Goal: Task Accomplishment & Management: Complete application form

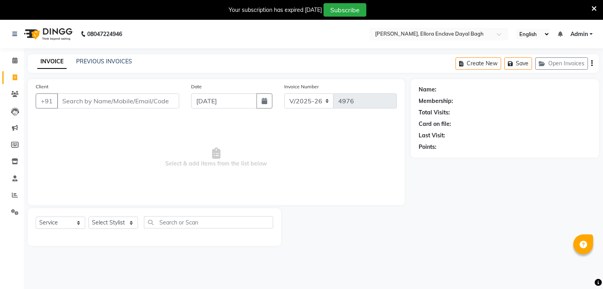
select select "6880"
select select "service"
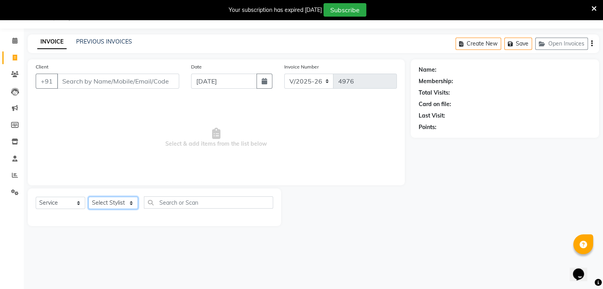
click at [122, 208] on select "Select Stylist AMAN DANISH SALMANI [PERSON_NAME] kakul KAVITA [PERSON_NAME] [PE…" at bounding box center [113, 203] width 50 height 12
select select "53886"
click at [88, 197] on select "Select Stylist AMAN DANISH SALMANI [PERSON_NAME] kakul KAVITA [PERSON_NAME] [PE…" at bounding box center [113, 203] width 50 height 12
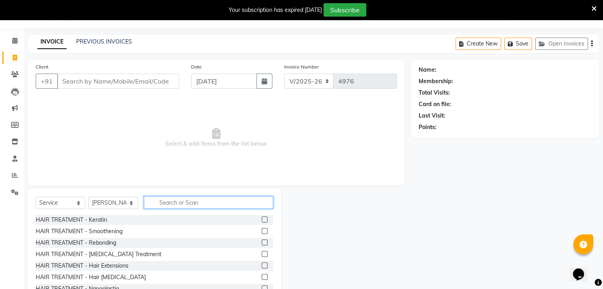
click at [195, 201] on input "text" at bounding box center [208, 203] width 129 height 12
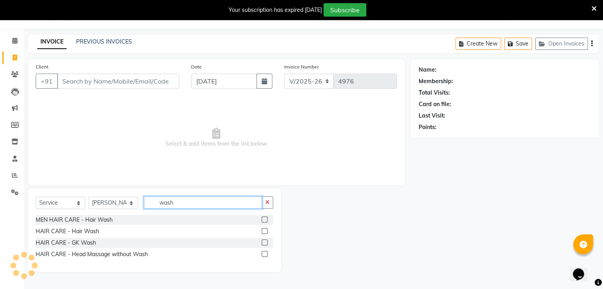
type input "wash"
click at [266, 232] on label at bounding box center [265, 231] width 6 height 6
click at [266, 232] on input "checkbox" at bounding box center [264, 231] width 5 height 5
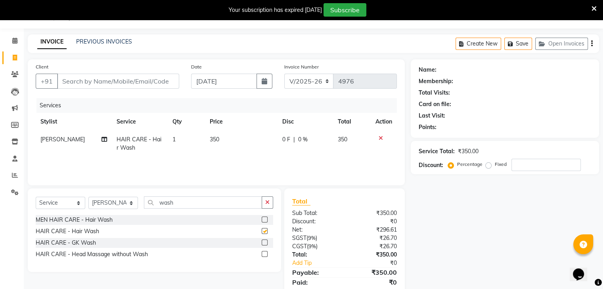
checkbox input "false"
click at [190, 198] on input "wash" at bounding box center [203, 203] width 118 height 12
type input "w"
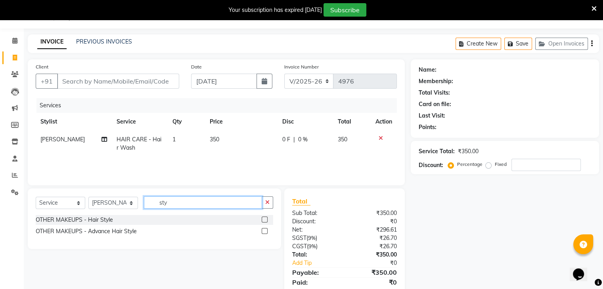
type input "sty"
click at [265, 233] on label at bounding box center [265, 231] width 6 height 6
click at [265, 233] on input "checkbox" at bounding box center [264, 231] width 5 height 5
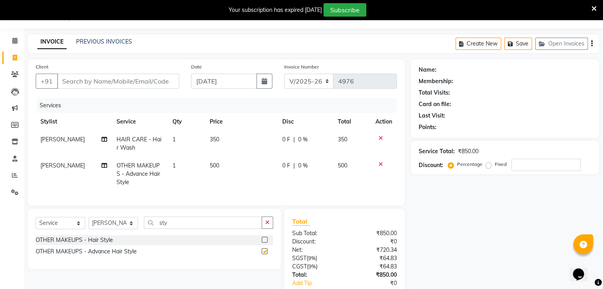
checkbox input "false"
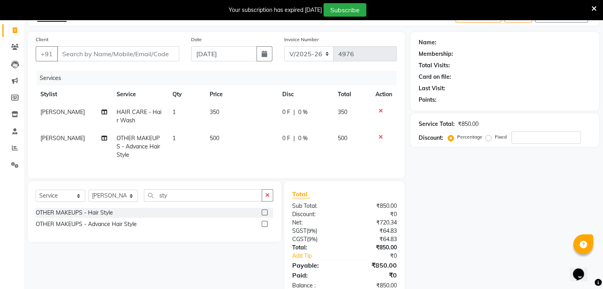
click at [271, 178] on div "Client +91 Date [DATE] Invoice Number V/2025 V/[PHONE_NUMBER] Services Stylist …" at bounding box center [216, 105] width 377 height 146
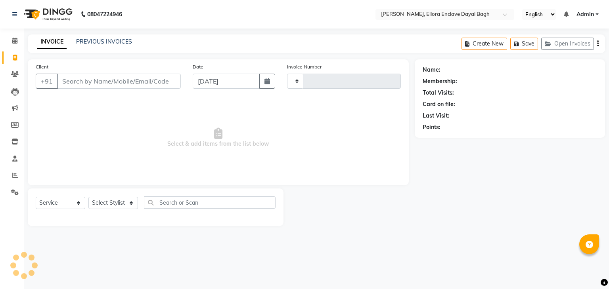
select select "service"
type input "4976"
select select "6880"
click at [152, 81] on input "Client" at bounding box center [119, 81] width 124 height 15
click at [128, 204] on select "Select Stylist AMAN DANISH SALMANI [PERSON_NAME] kakul KAVITA [PERSON_NAME] [PE…" at bounding box center [113, 203] width 50 height 12
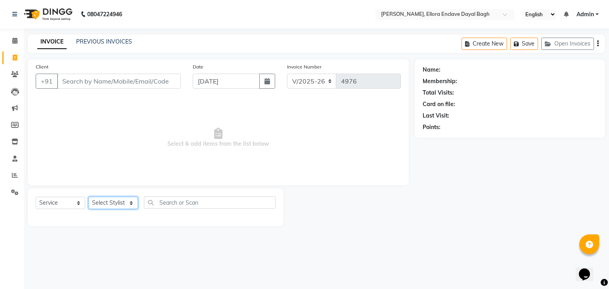
select select "58738"
click at [88, 197] on select "Select Stylist AMAN DANISH SALMANI [PERSON_NAME] kakul KAVITA [PERSON_NAME] [PE…" at bounding box center [113, 203] width 50 height 12
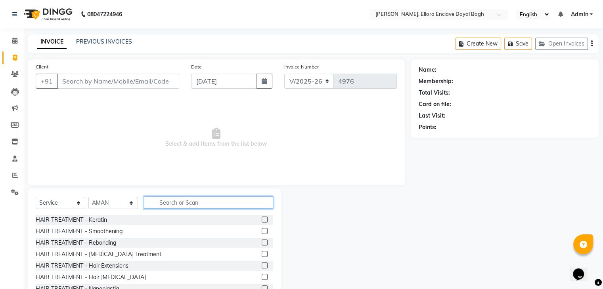
click at [190, 207] on input "text" at bounding box center [208, 203] width 129 height 12
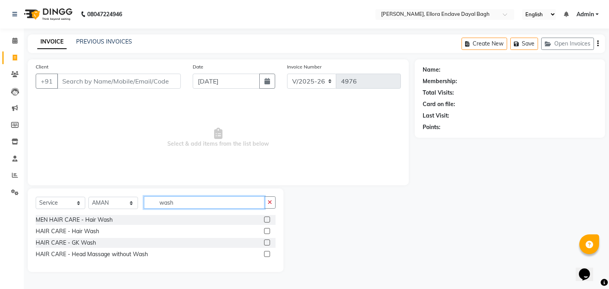
type input "wash"
click at [269, 230] on label at bounding box center [267, 231] width 6 height 6
click at [269, 230] on input "checkbox" at bounding box center [266, 231] width 5 height 5
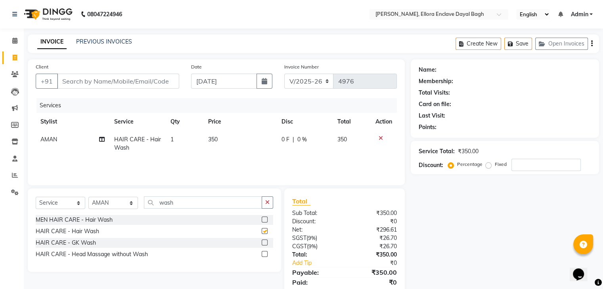
checkbox input "false"
click at [129, 203] on select "Select Stylist AMAN DANISH SALMANI [PERSON_NAME] kakul KAVITA [PERSON_NAME] [PE…" at bounding box center [113, 203] width 50 height 12
select select "53881"
click at [88, 197] on select "Select Stylist AMAN DANISH SALMANI [PERSON_NAME] kakul KAVITA [PERSON_NAME] [PE…" at bounding box center [113, 203] width 50 height 12
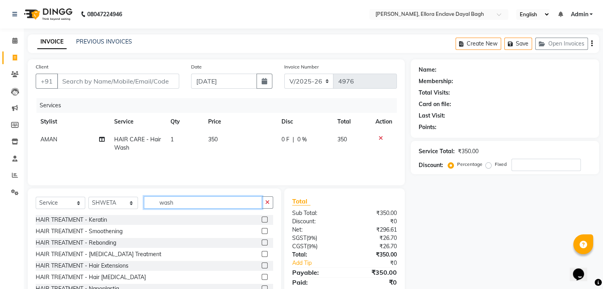
click at [194, 205] on input "wash" at bounding box center [203, 203] width 118 height 12
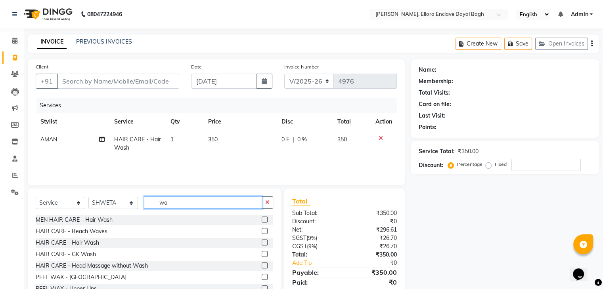
type input "w"
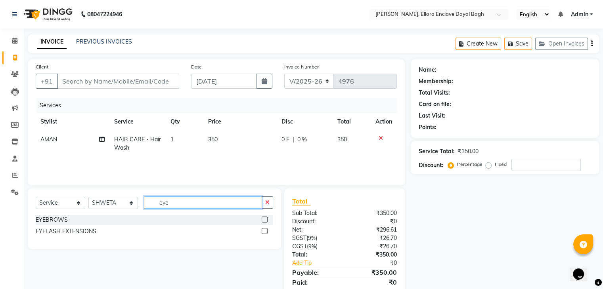
type input "eye"
click at [263, 221] on label at bounding box center [265, 220] width 6 height 6
click at [263, 221] on input "checkbox" at bounding box center [264, 220] width 5 height 5
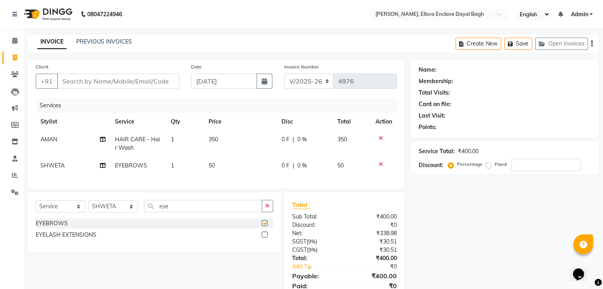
checkbox input "false"
click at [143, 82] on input "Client" at bounding box center [118, 81] width 122 height 15
click at [143, 81] on input "Client" at bounding box center [118, 81] width 122 height 15
type input "8"
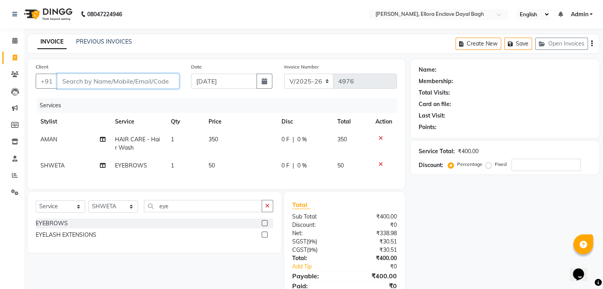
type input "0"
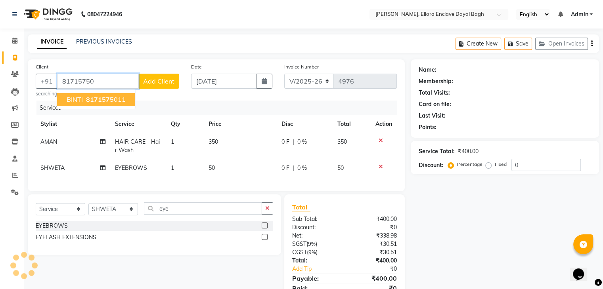
click at [118, 101] on ngb-highlight "8171575 011" at bounding box center [104, 100] width 41 height 8
type input "8171575011"
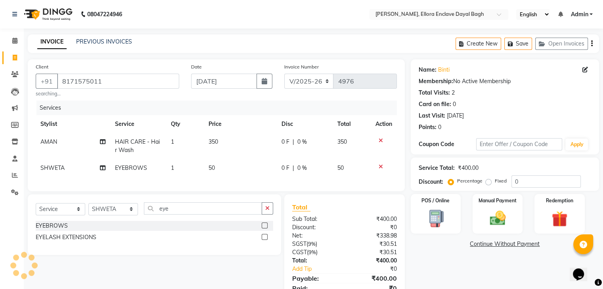
scroll to position [40, 0]
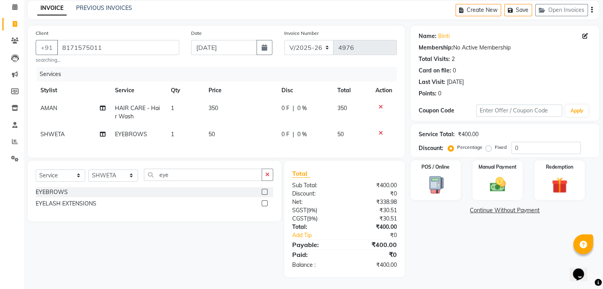
click at [242, 130] on td "50" at bounding box center [240, 135] width 73 height 18
select select "53881"
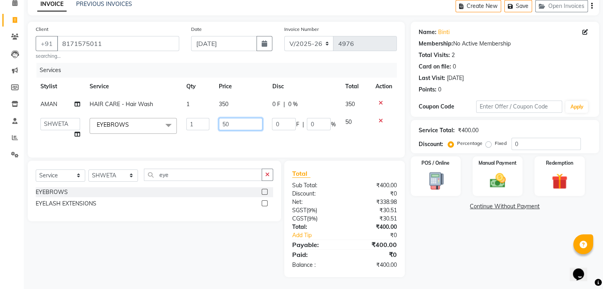
click at [244, 127] on input "50" at bounding box center [241, 124] width 44 height 12
type input "5"
type input "70"
click at [445, 240] on div "Name: Binti Membership: No Active Membership Total Visits: 2 Card on file: 0 La…" at bounding box center [508, 150] width 194 height 256
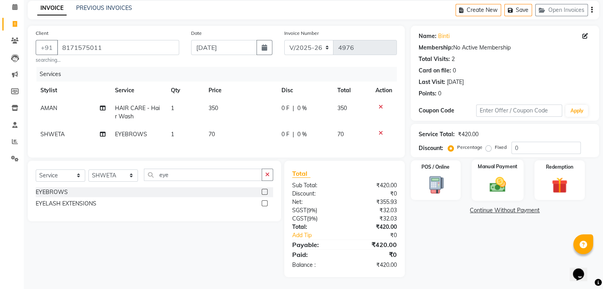
click at [495, 184] on img at bounding box center [497, 185] width 27 height 19
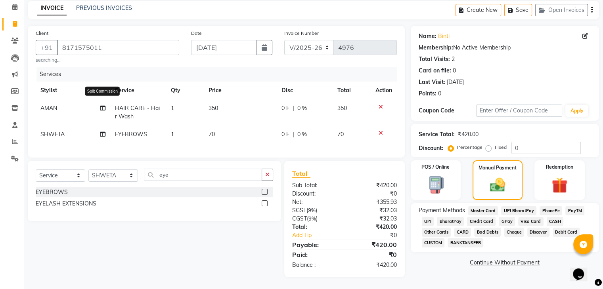
click at [104, 105] on icon at bounding box center [103, 108] width 6 height 6
select select "58738"
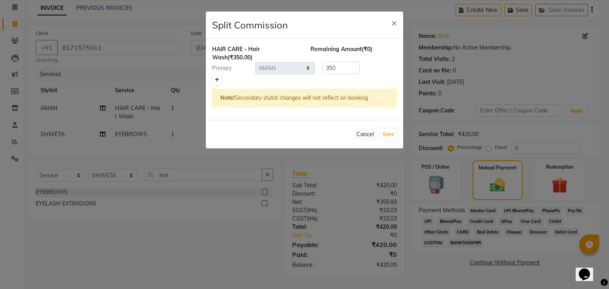
click at [218, 79] on icon at bounding box center [217, 80] width 4 height 5
type input "175"
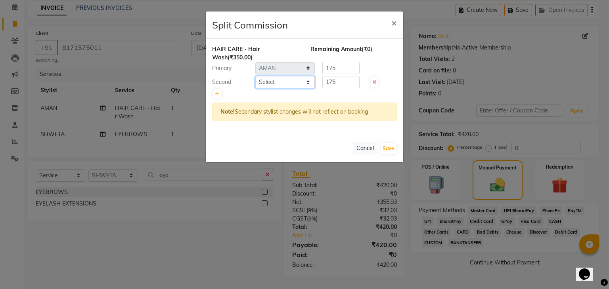
click at [288, 83] on select "Select AMAN DANISH SALMANI GOPAL PACHORI kakul KAVITA KIRAN KUMARI MEENU KUMARI…" at bounding box center [284, 82] width 59 height 12
select select "53881"
click at [255, 76] on select "Select AMAN DANISH SALMANI GOPAL PACHORI kakul KAVITA KIRAN KUMARI MEENU KUMARI…" at bounding box center [284, 82] width 59 height 12
click at [389, 149] on button "Save" at bounding box center [388, 148] width 15 height 11
select select "Select"
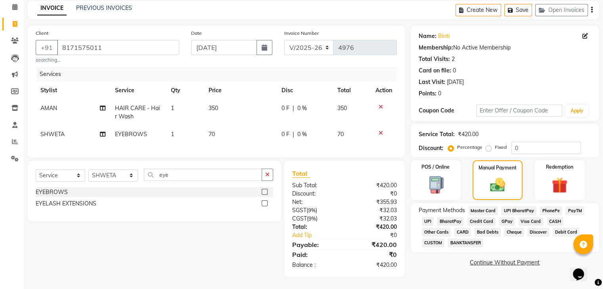
click at [429, 217] on span "UPI" at bounding box center [428, 221] width 12 height 9
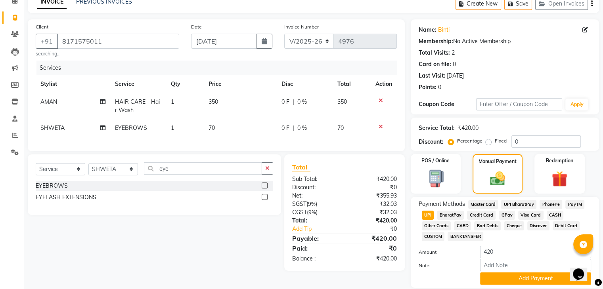
scroll to position [68, 0]
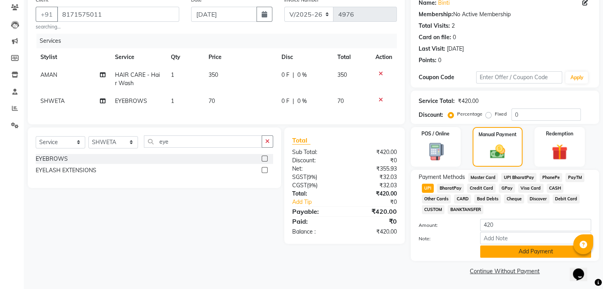
click at [514, 251] on button "Add Payment" at bounding box center [535, 252] width 111 height 12
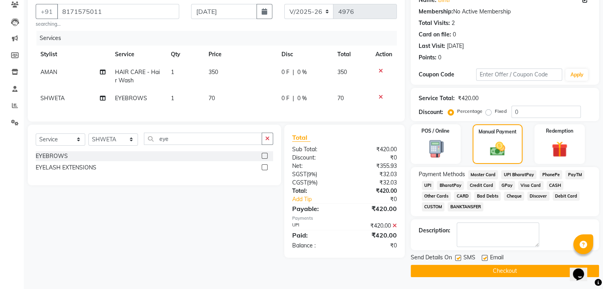
click at [498, 267] on button "Checkout" at bounding box center [505, 271] width 188 height 12
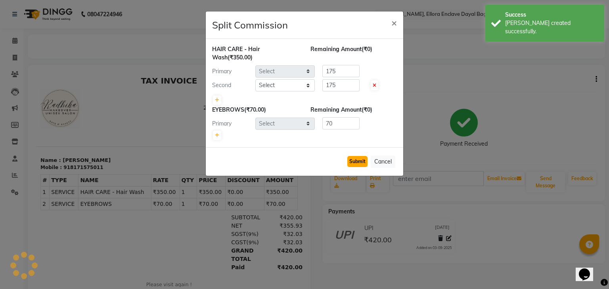
click at [360, 164] on button "Submit" at bounding box center [357, 161] width 20 height 11
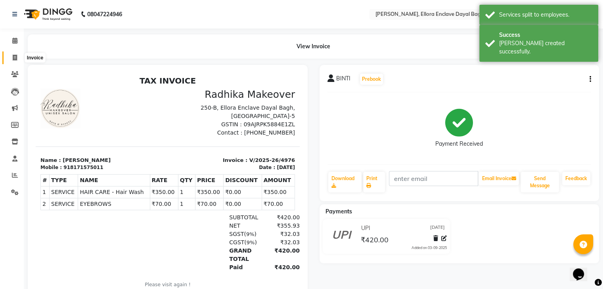
click at [18, 54] on span at bounding box center [15, 58] width 14 height 9
select select "service"
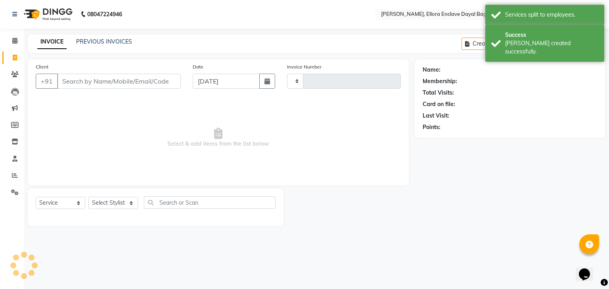
type input "4977"
select select "6880"
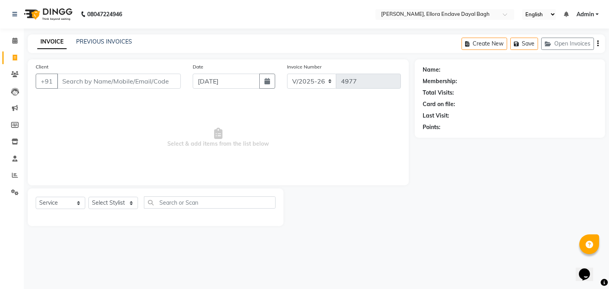
click at [18, 54] on span at bounding box center [15, 58] width 14 height 9
select select "service"
type input "4977"
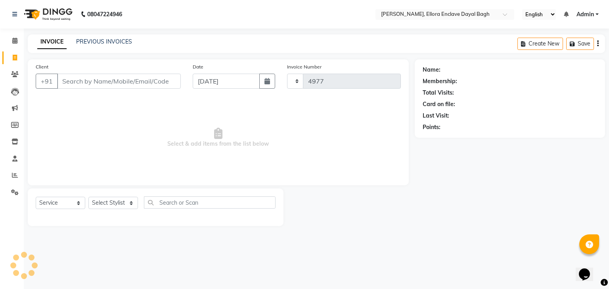
select select "6880"
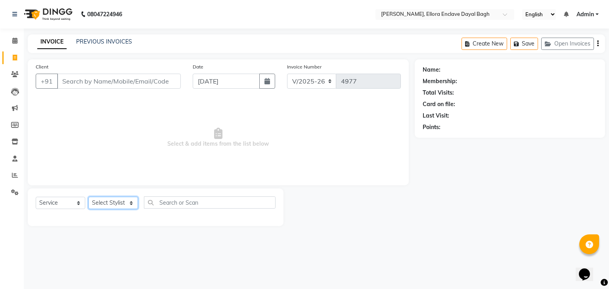
click at [121, 205] on select "Select Stylist AMAN DANISH SALMANI [PERSON_NAME] kakul KAVITA [PERSON_NAME] [PE…" at bounding box center [113, 203] width 50 height 12
select select "53879"
click at [88, 197] on select "Select Stylist AMAN DANISH SALMANI [PERSON_NAME] kakul KAVITA [PERSON_NAME] [PE…" at bounding box center [113, 203] width 50 height 12
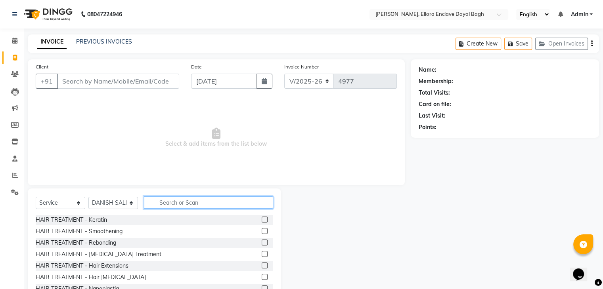
click at [163, 203] on input "text" at bounding box center [208, 203] width 129 height 12
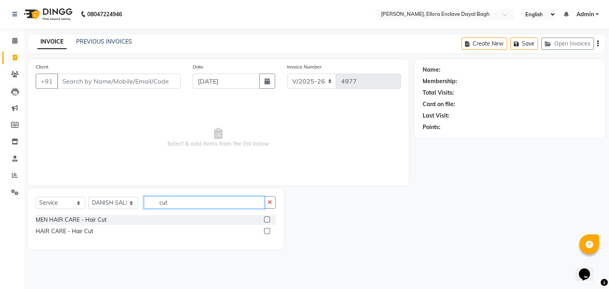
type input "cut"
click at [265, 221] on label at bounding box center [267, 220] width 6 height 6
click at [265, 221] on input "checkbox" at bounding box center [266, 220] width 5 height 5
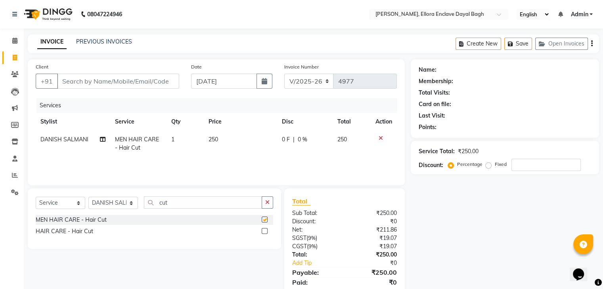
checkbox input "false"
click at [119, 81] on input "Client" at bounding box center [118, 81] width 122 height 15
type input "7"
type input "0"
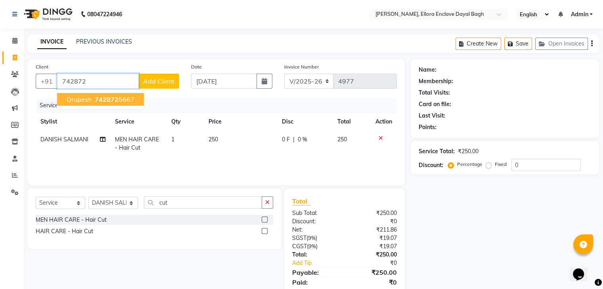
click at [117, 94] on button "drupesh 742872 5667" at bounding box center [100, 99] width 87 height 13
type input "7428725667"
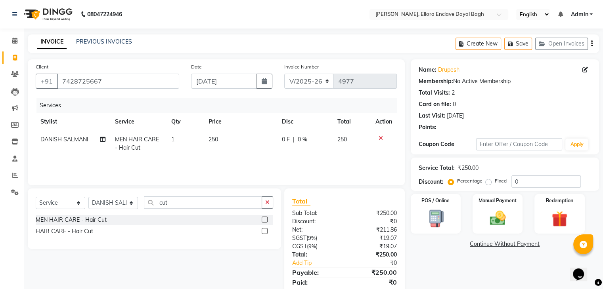
scroll to position [28, 0]
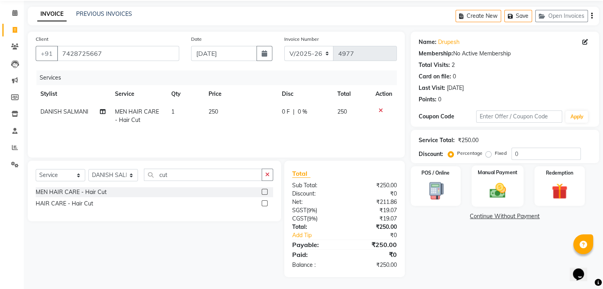
click at [491, 198] on img at bounding box center [497, 191] width 27 height 19
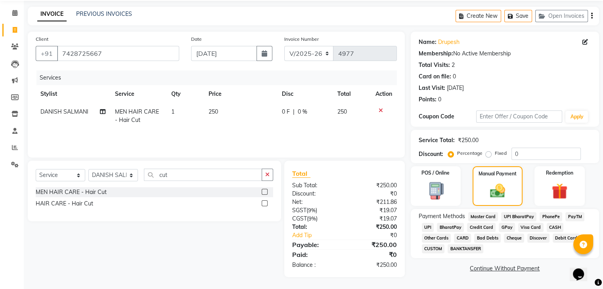
click at [429, 231] on span "UPI" at bounding box center [428, 227] width 12 height 9
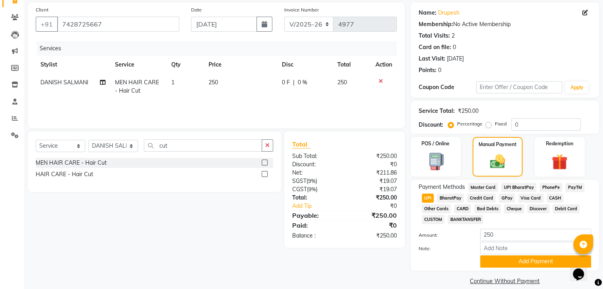
scroll to position [59, 0]
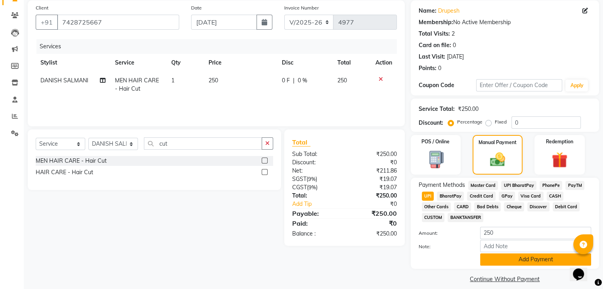
click at [534, 265] on button "Add Payment" at bounding box center [535, 260] width 111 height 12
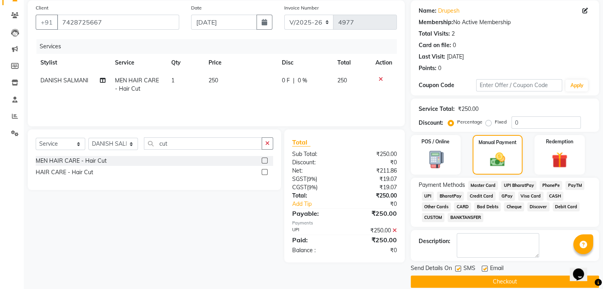
click at [525, 281] on button "Checkout" at bounding box center [505, 282] width 188 height 12
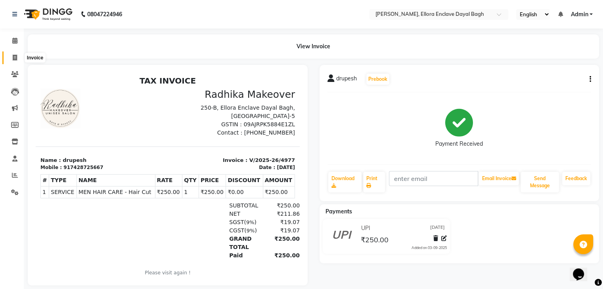
click at [18, 58] on span at bounding box center [15, 58] width 14 height 9
select select "service"
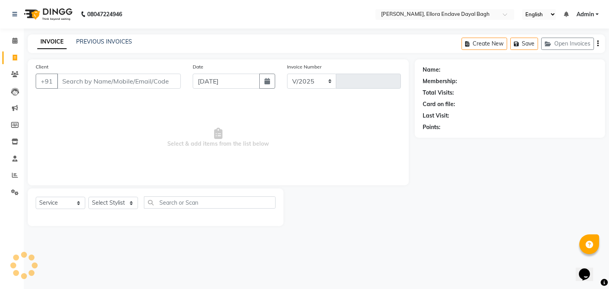
select select "6880"
type input "4978"
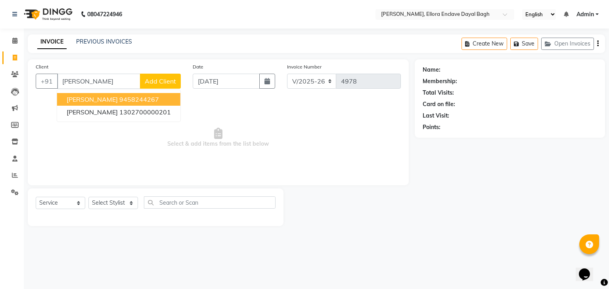
click at [129, 104] on button "SHAILJA MISHRA 9458244267" at bounding box center [118, 99] width 123 height 13
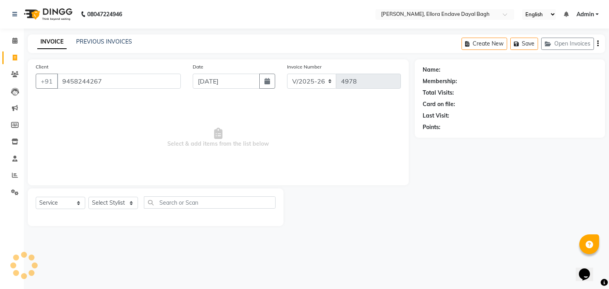
type input "9458244267"
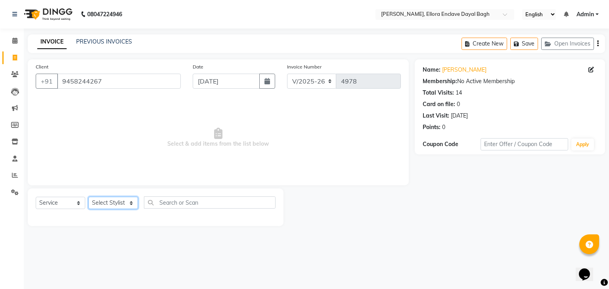
click at [131, 205] on select "Select Stylist AMAN DANISH SALMANI [PERSON_NAME] kakul KAVITA [PERSON_NAME] [PE…" at bounding box center [113, 203] width 50 height 12
select select "53877"
click at [88, 197] on select "Select Stylist AMAN DANISH SALMANI [PERSON_NAME] kakul KAVITA [PERSON_NAME] [PE…" at bounding box center [113, 203] width 50 height 12
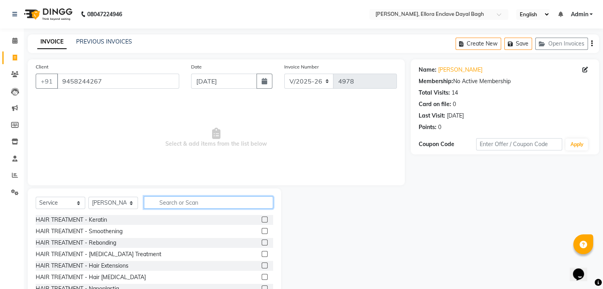
click at [161, 207] on input "text" at bounding box center [208, 203] width 129 height 12
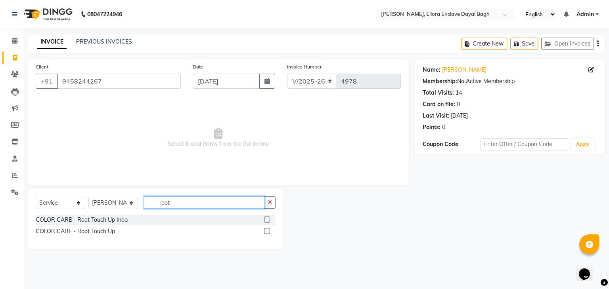
type input "root"
click at [270, 232] on label at bounding box center [267, 231] width 6 height 6
click at [269, 232] on input "checkbox" at bounding box center [266, 231] width 5 height 5
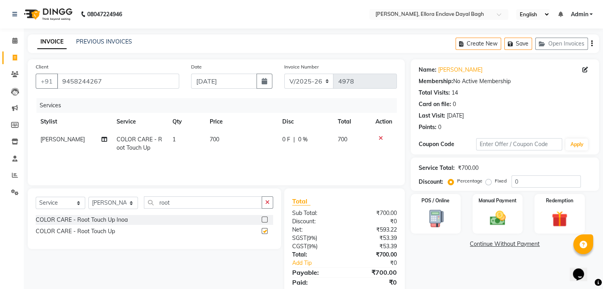
checkbox input "false"
click at [106, 202] on select "Select Stylist AMAN DANISH SALMANI [PERSON_NAME] kakul KAVITA [PERSON_NAME] [PE…" at bounding box center [113, 203] width 50 height 12
select select "53887"
click at [88, 197] on select "Select Stylist AMAN DANISH SALMANI [PERSON_NAME] kakul KAVITA [PERSON_NAME] [PE…" at bounding box center [113, 203] width 50 height 12
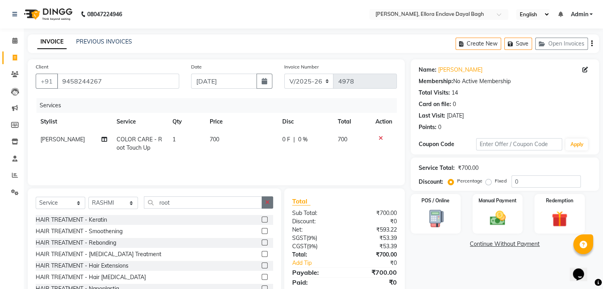
click at [263, 201] on button "button" at bounding box center [267, 203] width 11 height 12
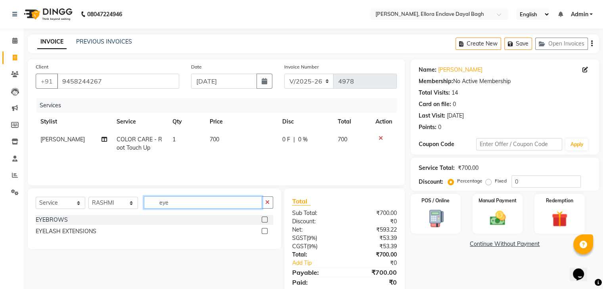
type input "eye"
click at [266, 221] on label at bounding box center [265, 220] width 6 height 6
click at [266, 221] on input "checkbox" at bounding box center [264, 220] width 5 height 5
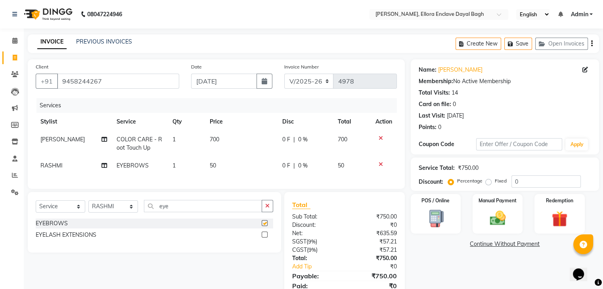
checkbox input "false"
click at [498, 215] on img at bounding box center [497, 218] width 27 height 19
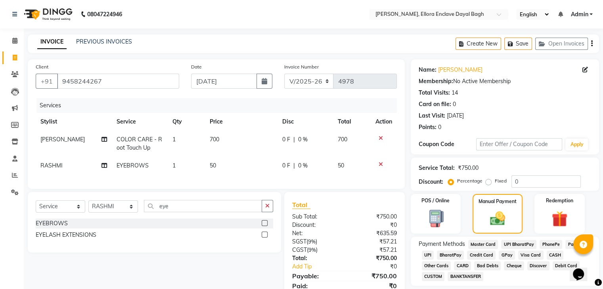
scroll to position [38, 0]
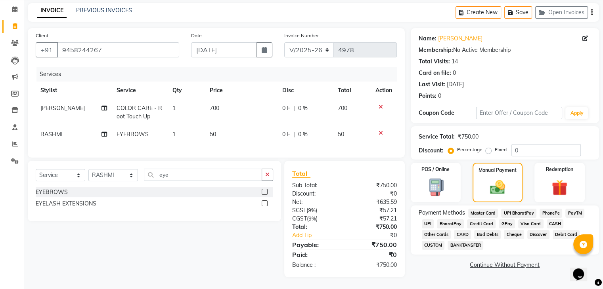
click at [428, 220] on span "UPI" at bounding box center [428, 224] width 12 height 9
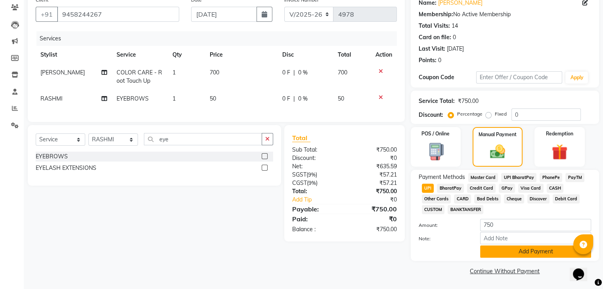
scroll to position [68, 0]
click at [503, 251] on button "Add Payment" at bounding box center [535, 252] width 111 height 12
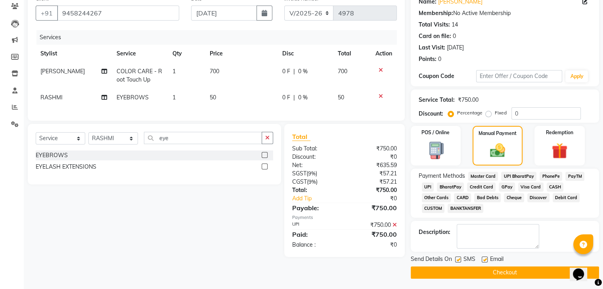
click at [457, 264] on div at bounding box center [457, 261] width 5 height 8
click at [457, 260] on label at bounding box center [458, 260] width 6 height 6
click at [457, 260] on input "checkbox" at bounding box center [457, 260] width 5 height 5
checkbox input "false"
click at [483, 260] on label at bounding box center [485, 260] width 6 height 6
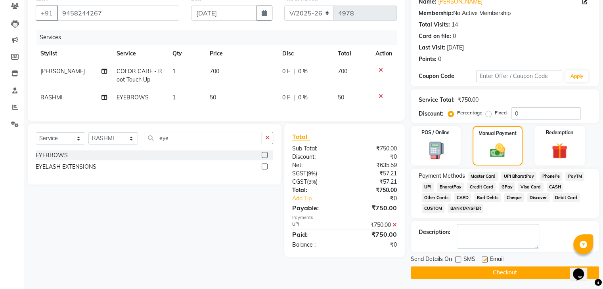
click at [483, 260] on input "checkbox" at bounding box center [484, 260] width 5 height 5
checkbox input "false"
click at [478, 270] on button "Checkout" at bounding box center [505, 273] width 188 height 12
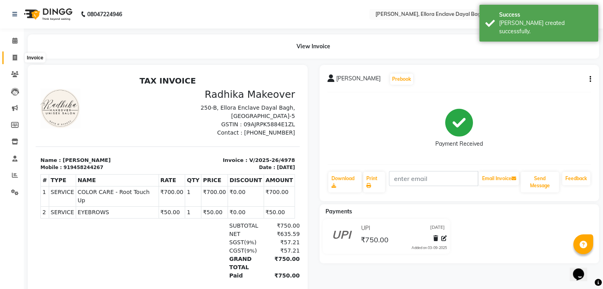
click at [13, 60] on icon at bounding box center [15, 58] width 4 height 6
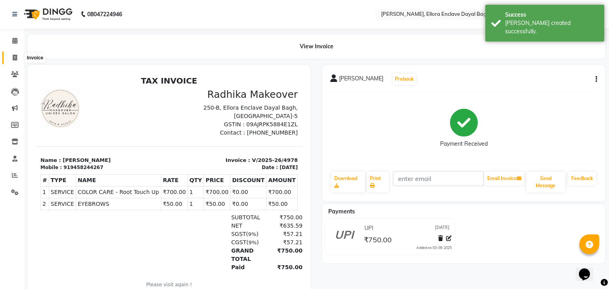
select select "6880"
select select "service"
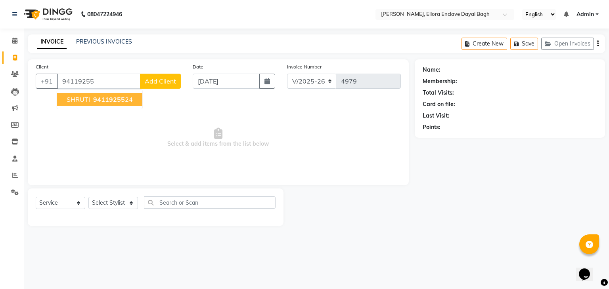
click at [115, 102] on span "94119255" at bounding box center [109, 100] width 32 height 8
type input "9411925524"
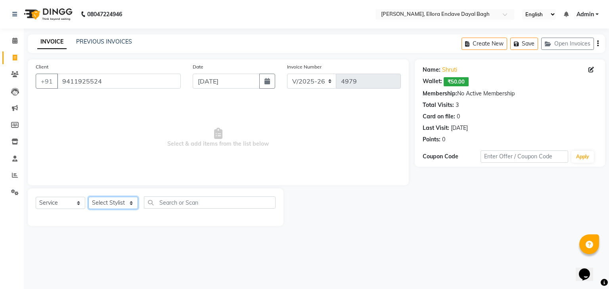
click at [124, 198] on select "Select Stylist AMAN DANISH SALMANI [PERSON_NAME] kakul KAVITA [PERSON_NAME] [PE…" at bounding box center [113, 203] width 50 height 12
click at [254, 135] on span "Select & add items from the list below" at bounding box center [218, 137] width 365 height 79
click at [104, 207] on select "Select Stylist AMAN DANISH SALMANI [PERSON_NAME] kakul KAVITA [PERSON_NAME] [PE…" at bounding box center [113, 203] width 50 height 12
select select "53877"
click at [88, 197] on select "Select Stylist AMAN DANISH SALMANI [PERSON_NAME] kakul KAVITA [PERSON_NAME] [PE…" at bounding box center [113, 203] width 50 height 12
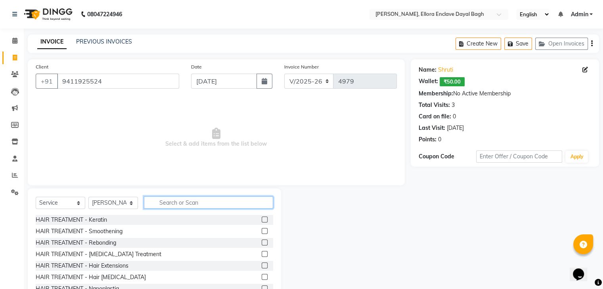
click at [173, 205] on input "text" at bounding box center [208, 203] width 129 height 12
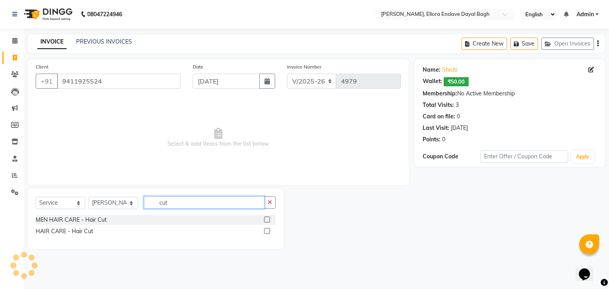
type input "cut"
click at [270, 232] on label at bounding box center [267, 231] width 6 height 6
click at [269, 232] on input "checkbox" at bounding box center [266, 231] width 5 height 5
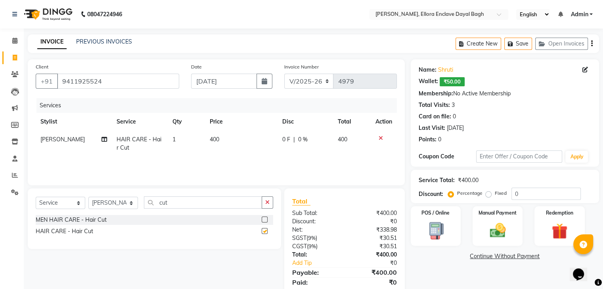
checkbox input "false"
click at [506, 218] on div "Manual Payment" at bounding box center [497, 226] width 52 height 41
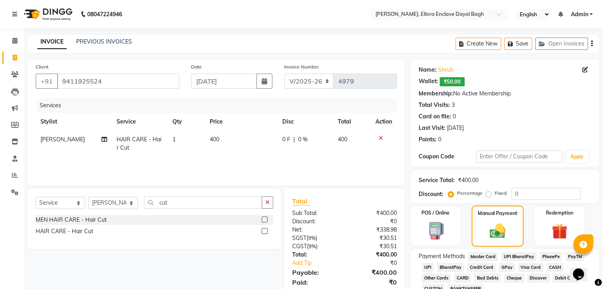
scroll to position [38, 0]
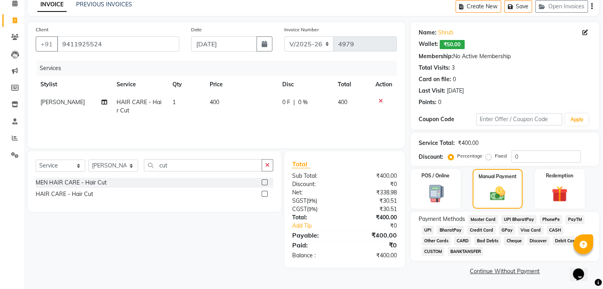
click at [559, 231] on span "CASH" at bounding box center [555, 230] width 17 height 9
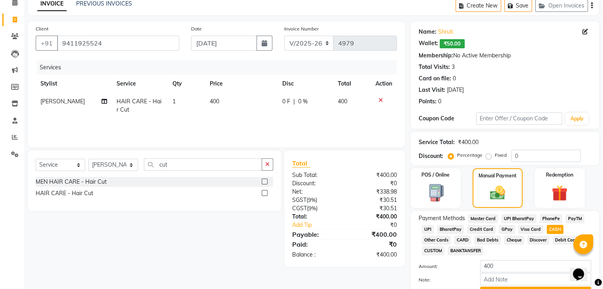
scroll to position [81, 0]
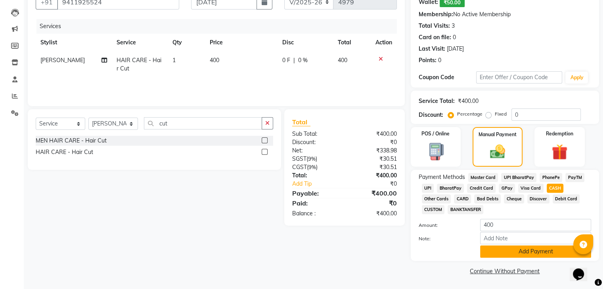
click at [507, 248] on button "Add Payment" at bounding box center [535, 252] width 111 height 12
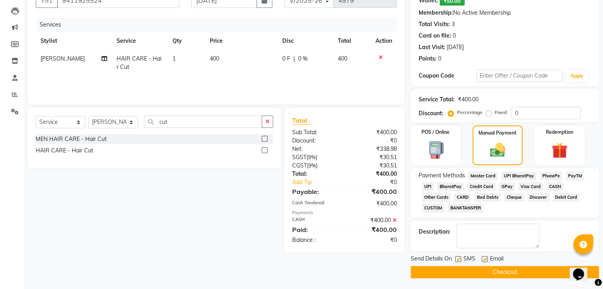
click at [455, 260] on label at bounding box center [458, 260] width 6 height 6
click at [455, 260] on input "checkbox" at bounding box center [457, 259] width 5 height 5
checkbox input "false"
click at [482, 260] on label at bounding box center [485, 260] width 6 height 6
click at [482, 260] on input "checkbox" at bounding box center [484, 259] width 5 height 5
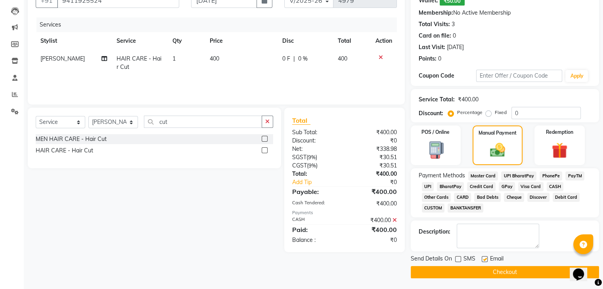
checkbox input "false"
click at [487, 270] on button "Checkout" at bounding box center [505, 272] width 188 height 12
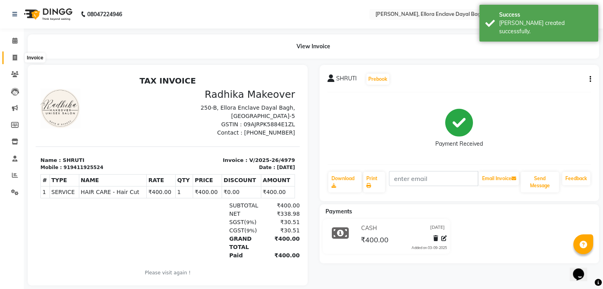
click at [19, 56] on span at bounding box center [15, 58] width 14 height 9
select select "service"
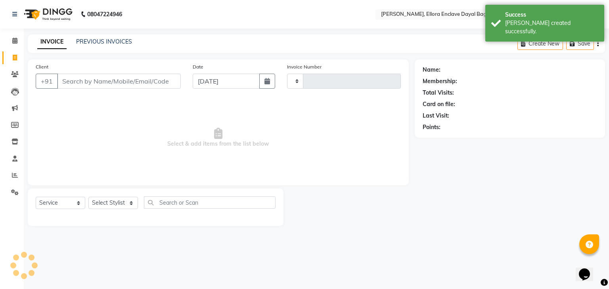
type input "4980"
select select "6880"
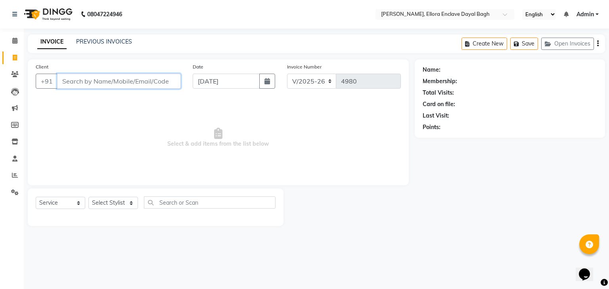
click at [119, 80] on input "Client" at bounding box center [119, 81] width 124 height 15
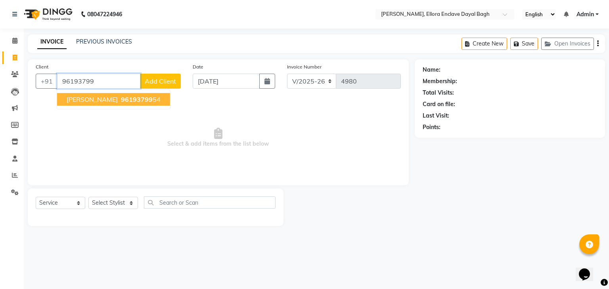
click at [129, 100] on ngb-highlight "96193799 54" at bounding box center [139, 100] width 41 height 8
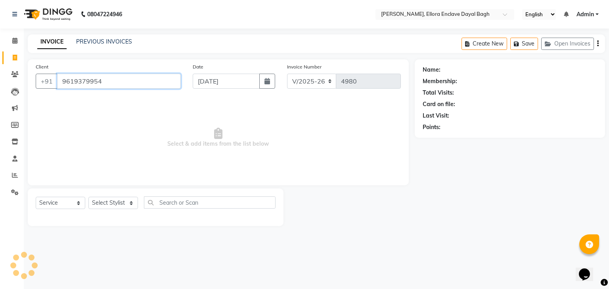
type input "9619379954"
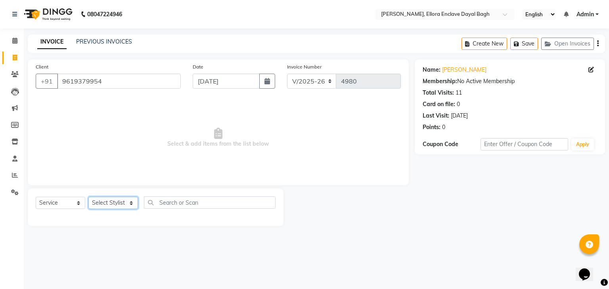
click at [122, 203] on select "Select Stylist AMAN DANISH SALMANI [PERSON_NAME] kakul KAVITA [PERSON_NAME] [PE…" at bounding box center [113, 203] width 50 height 12
select select "53887"
click at [88, 197] on select "Select Stylist AMAN DANISH SALMANI [PERSON_NAME] kakul KAVITA [PERSON_NAME] [PE…" at bounding box center [113, 203] width 50 height 12
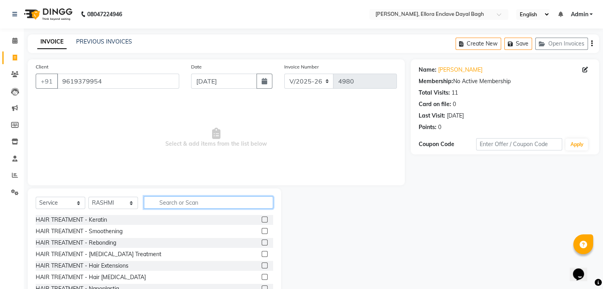
click at [192, 199] on input "text" at bounding box center [208, 203] width 129 height 12
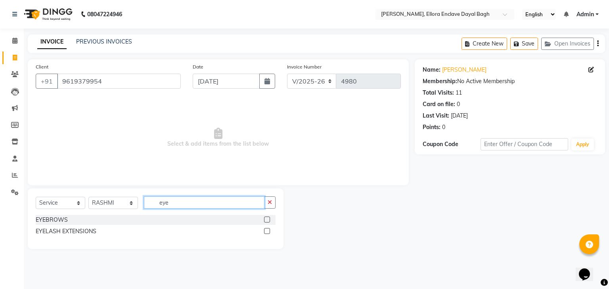
type input "eye"
click at [268, 220] on label at bounding box center [267, 220] width 6 height 6
click at [268, 220] on input "checkbox" at bounding box center [266, 220] width 5 height 5
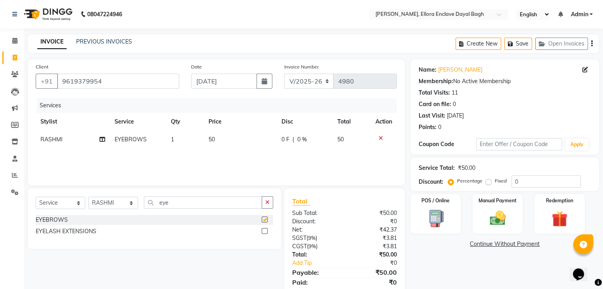
checkbox input "false"
click at [241, 142] on td "50" at bounding box center [239, 140] width 73 height 18
select select "53887"
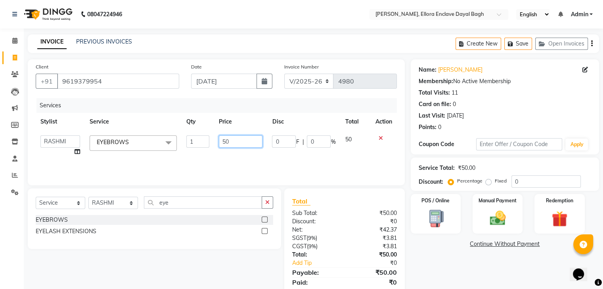
click at [242, 142] on input "50" at bounding box center [241, 142] width 44 height 12
type input "5"
type input "100"
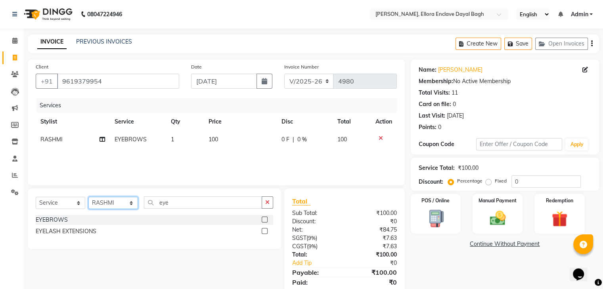
click at [125, 204] on select "Select Stylist AMAN DANISH SALMANI [PERSON_NAME] kakul KAVITA [PERSON_NAME] [PE…" at bounding box center [113, 203] width 50 height 12
select select "86751"
click at [88, 197] on select "Select Stylist AMAN DANISH SALMANI [PERSON_NAME] kakul KAVITA [PERSON_NAME] [PE…" at bounding box center [113, 203] width 50 height 12
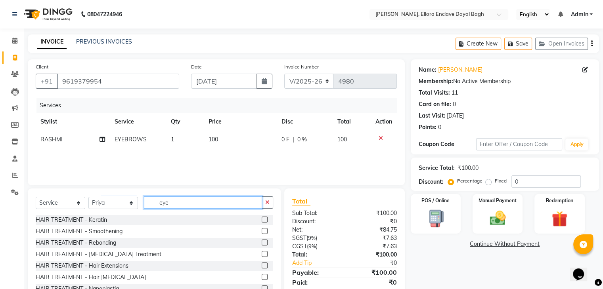
click at [179, 199] on input "eye" at bounding box center [203, 203] width 118 height 12
click at [188, 205] on input "eye" at bounding box center [203, 203] width 118 height 12
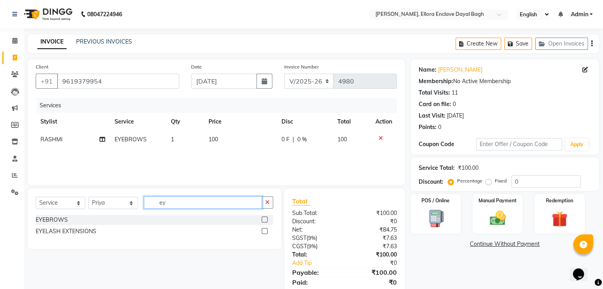
type input "e"
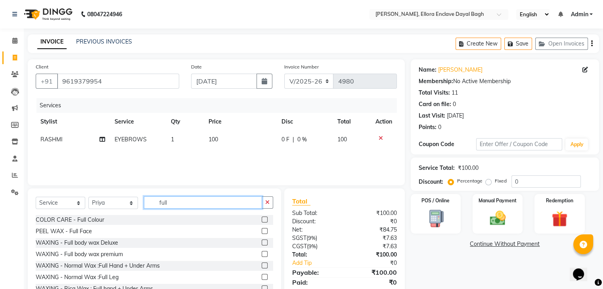
type input "full"
click at [262, 222] on label at bounding box center [265, 220] width 6 height 6
click at [262, 222] on input "checkbox" at bounding box center [264, 220] width 5 height 5
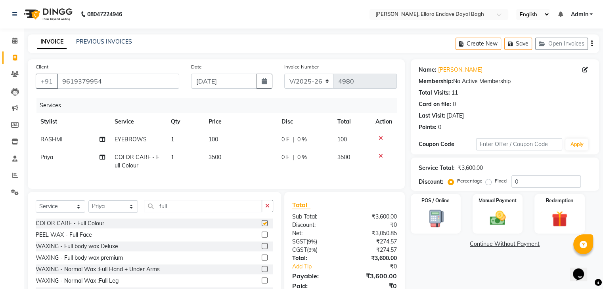
checkbox input "false"
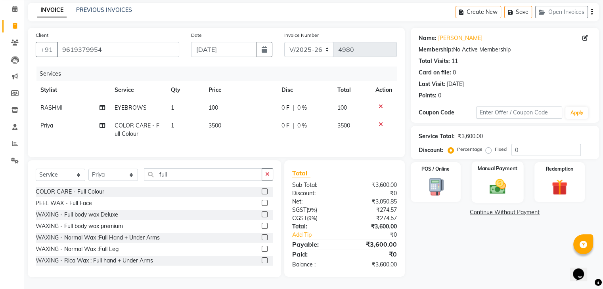
click at [482, 170] on div "Manual Payment" at bounding box center [497, 182] width 52 height 41
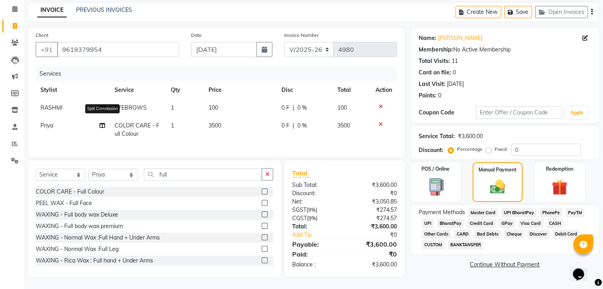
click at [101, 123] on icon at bounding box center [103, 126] width 6 height 6
select select "86751"
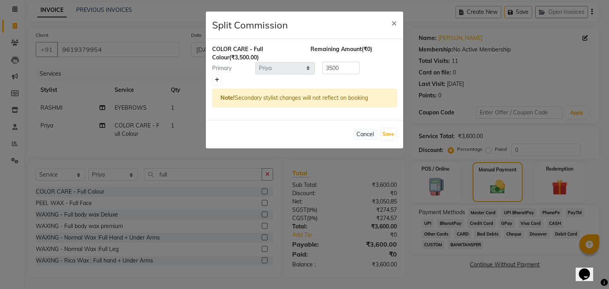
click at [214, 82] on link at bounding box center [217, 80] width 8 height 10
type input "1750"
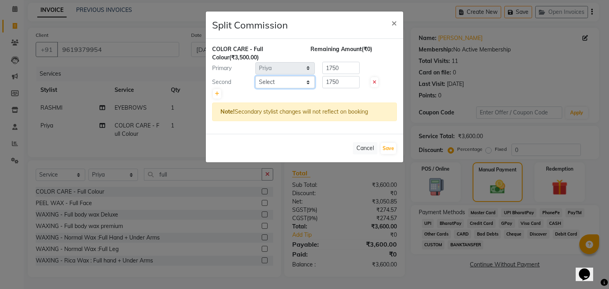
click at [269, 84] on select "Select AMAN DANISH SALMANI GOPAL PACHORI kakul KAVITA KIRAN KUMARI MEENU KUMARI…" at bounding box center [284, 82] width 59 height 12
select select "53885"
click at [255, 76] on select "Select AMAN DANISH SALMANI GOPAL PACHORI kakul KAVITA KIRAN KUMARI MEENU KUMARI…" at bounding box center [284, 82] width 59 height 12
click at [217, 94] on icon at bounding box center [217, 94] width 4 height 5
type input "1166.67"
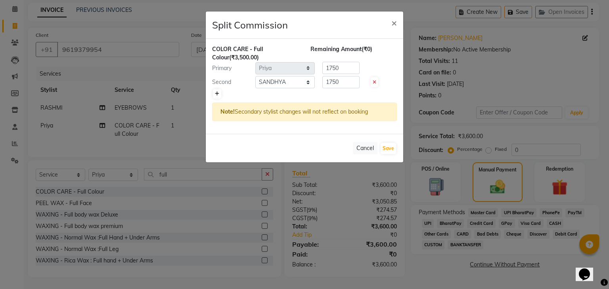
type input "1166.67"
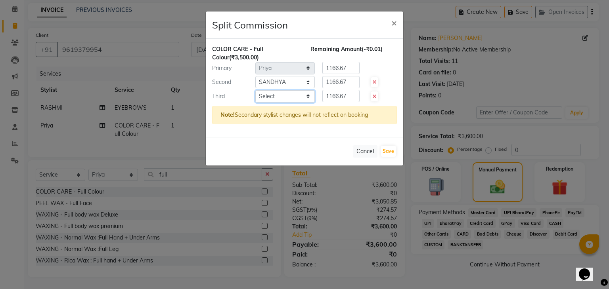
click at [287, 100] on select "Select AMAN DANISH SALMANI GOPAL PACHORI kakul KAVITA KIRAN KUMARI MEENU KUMARI…" at bounding box center [284, 96] width 59 height 12
select select "58738"
click at [255, 90] on select "Select AMAN DANISH SALMANI GOPAL PACHORI kakul KAVITA KIRAN KUMARI MEENU KUMARI…" at bounding box center [284, 96] width 59 height 12
click at [390, 151] on button "Save" at bounding box center [388, 151] width 15 height 11
select select "Select"
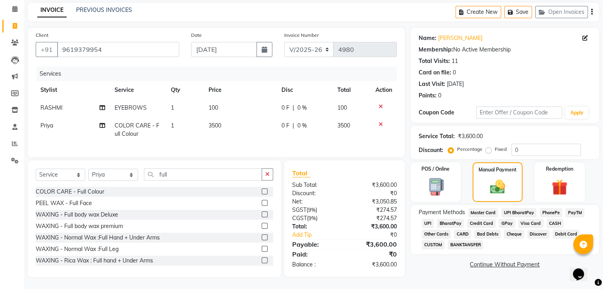
click at [426, 219] on span "UPI" at bounding box center [428, 223] width 12 height 9
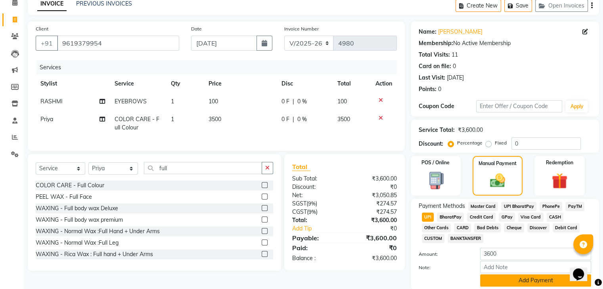
click at [490, 278] on button "Add Payment" at bounding box center [535, 281] width 111 height 12
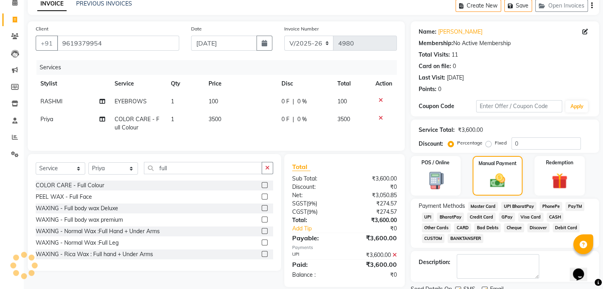
scroll to position [71, 0]
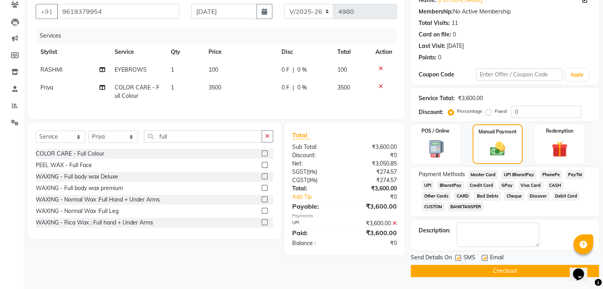
click at [487, 272] on button "Checkout" at bounding box center [505, 271] width 188 height 12
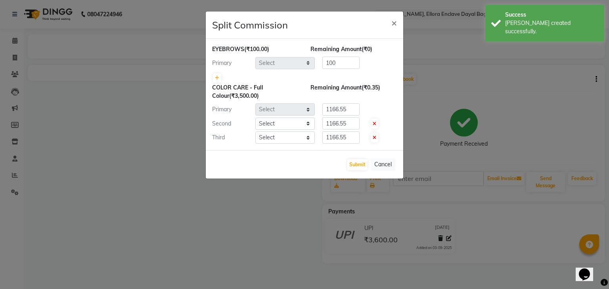
select select "53887"
select select "86751"
select select "53885"
select select "58738"
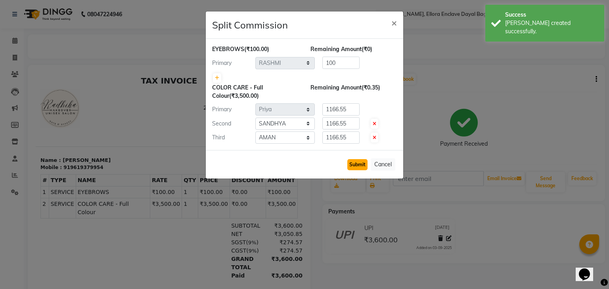
click at [360, 164] on button "Submit" at bounding box center [357, 164] width 20 height 11
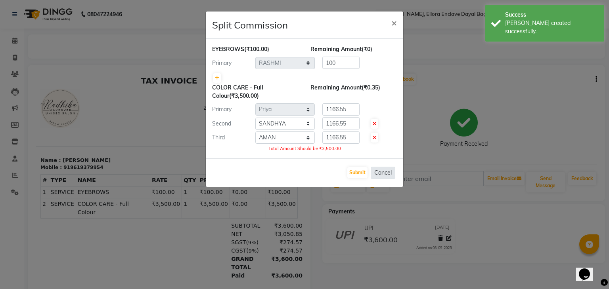
click at [392, 170] on button "Cancel" at bounding box center [383, 173] width 25 height 12
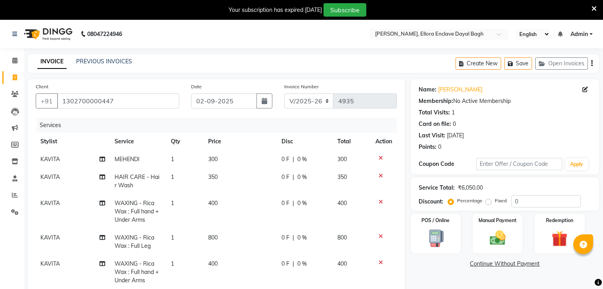
select select "6880"
select select "service"
select select "55266"
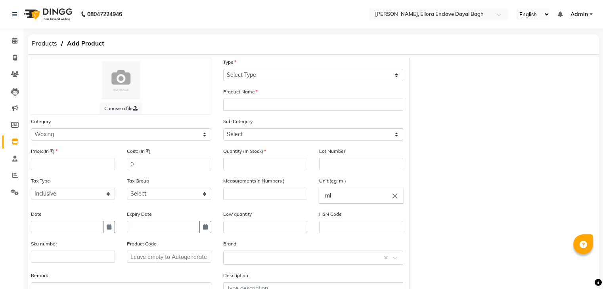
select select "1145601800"
select select "true"
click at [14, 61] on icon at bounding box center [15, 58] width 4 height 6
select select "service"
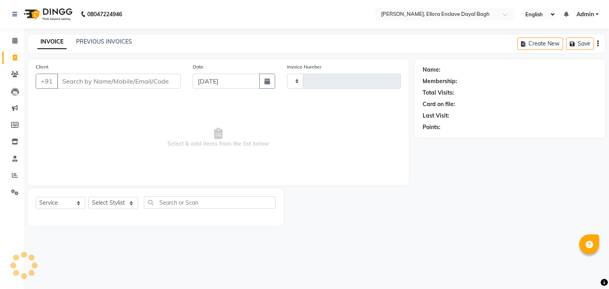
type input "4980"
select select "6880"
click at [99, 84] on input "Client" at bounding box center [119, 81] width 124 height 15
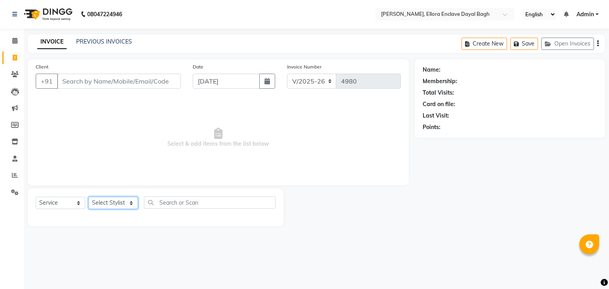
click at [121, 207] on select "Select Stylist AMAN DANISH SALMANI [PERSON_NAME] kakul KAVITA [PERSON_NAME] [PE…" at bounding box center [113, 203] width 50 height 12
select select "86751"
click at [88, 197] on select "Select Stylist AMAN DANISH SALMANI [PERSON_NAME] kakul KAVITA [PERSON_NAME] [PE…" at bounding box center [113, 203] width 50 height 12
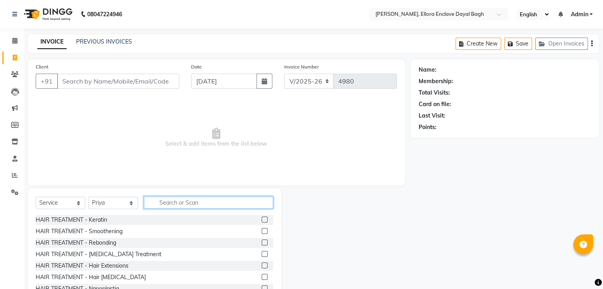
click at [174, 207] on input "text" at bounding box center [208, 203] width 129 height 12
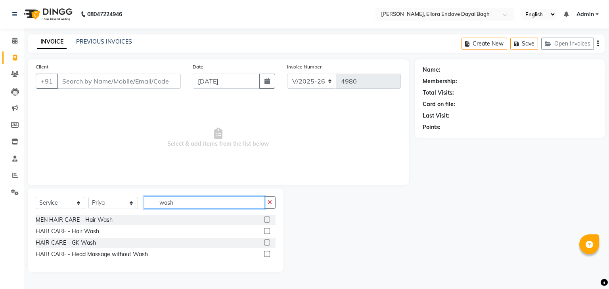
type input "wash"
click at [267, 230] on label at bounding box center [267, 231] width 6 height 6
click at [267, 230] on input "checkbox" at bounding box center [266, 231] width 5 height 5
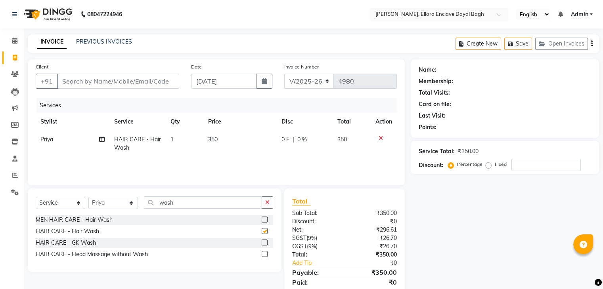
checkbox input "false"
click at [209, 199] on input "wash" at bounding box center [203, 203] width 118 height 12
type input "w"
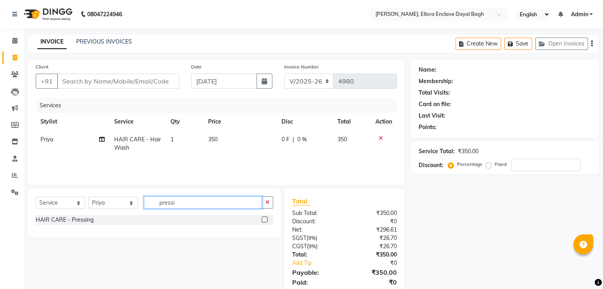
type input "pressi"
click at [265, 221] on label at bounding box center [265, 220] width 6 height 6
click at [265, 221] on input "checkbox" at bounding box center [264, 220] width 5 height 5
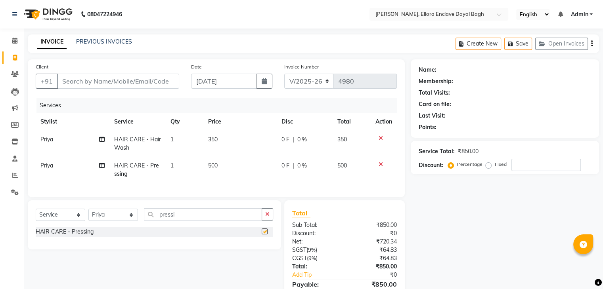
checkbox input "false"
click at [249, 164] on td "500" at bounding box center [239, 170] width 73 height 26
select select "86751"
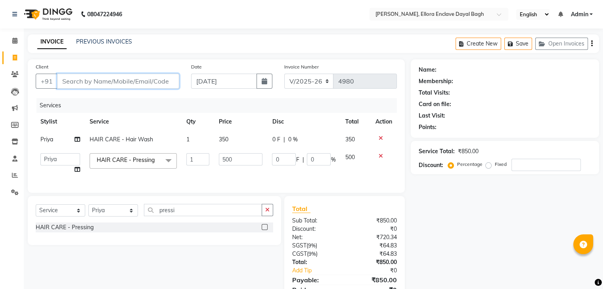
click at [145, 84] on input "Client" at bounding box center [118, 81] width 122 height 15
type input "y"
type input "0"
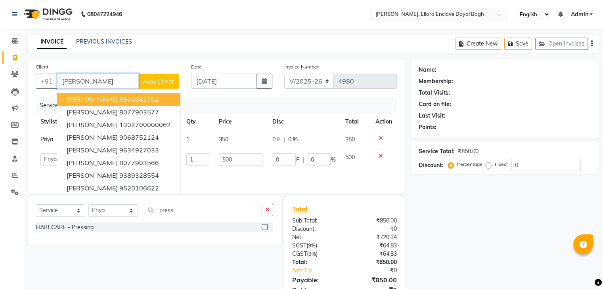
click at [131, 100] on button "YASHI 8534943792" at bounding box center [118, 99] width 123 height 13
type input "8534943792"
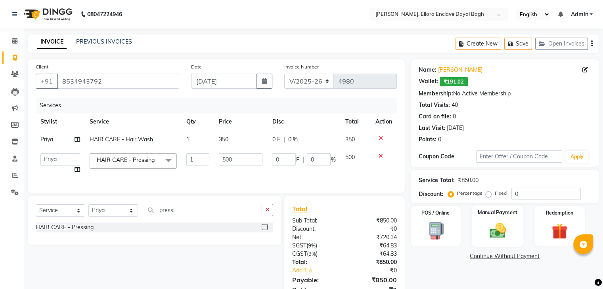
click at [486, 224] on img at bounding box center [497, 231] width 27 height 19
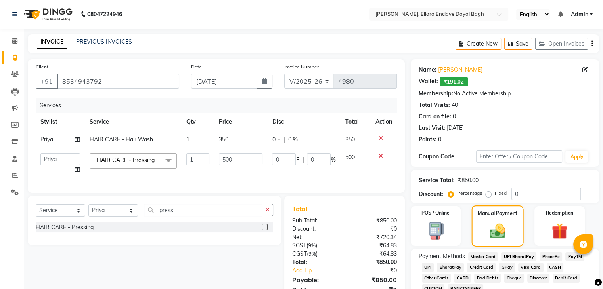
scroll to position [42, 0]
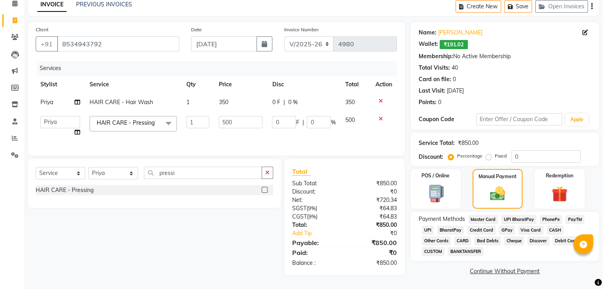
click at [429, 226] on span "UPI" at bounding box center [428, 230] width 12 height 9
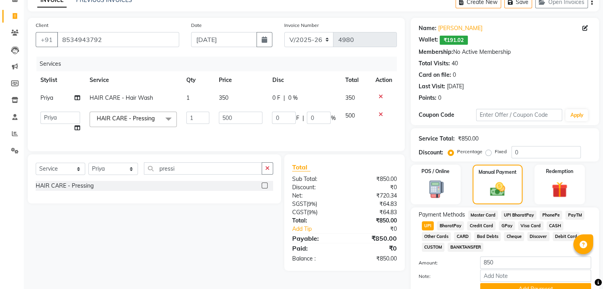
scroll to position [81, 0]
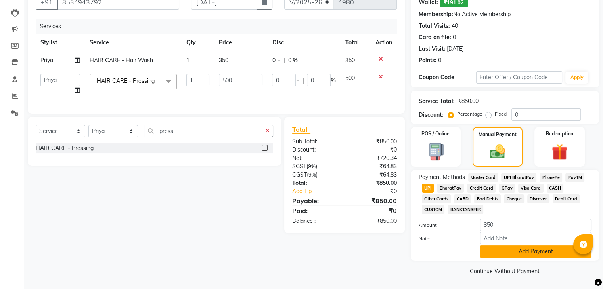
click at [516, 254] on button "Add Payment" at bounding box center [535, 252] width 111 height 12
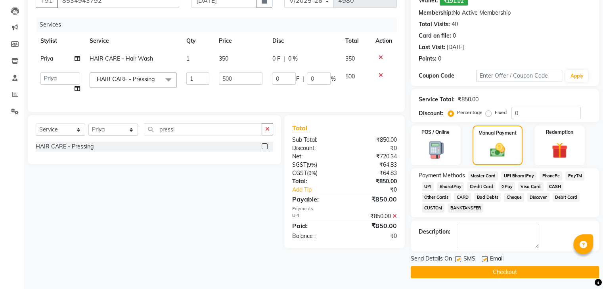
click at [512, 274] on button "Checkout" at bounding box center [505, 272] width 188 height 12
